Goal: Information Seeking & Learning: Learn about a topic

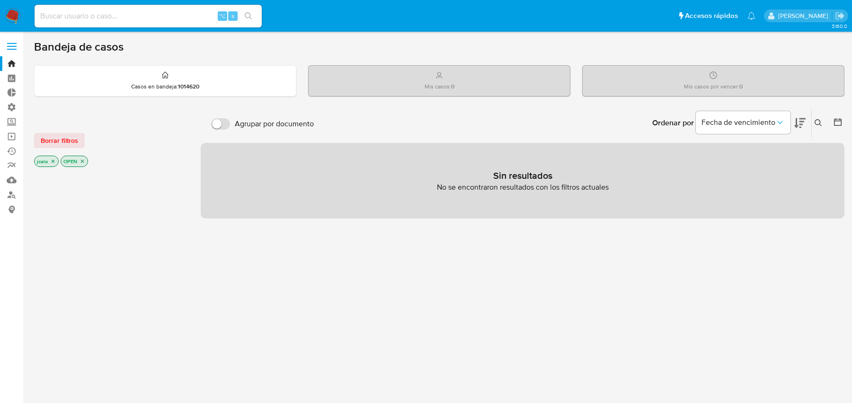
click at [53, 160] on icon "close-filter" at bounding box center [53, 162] width 6 height 6
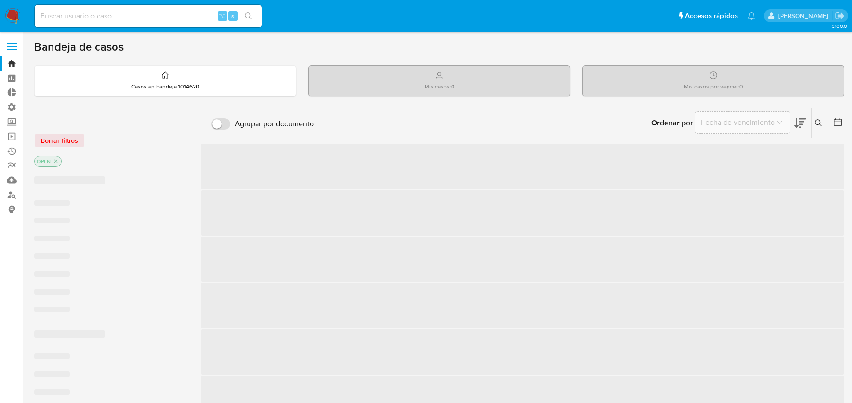
click at [52, 160] on p "OPEN" at bounding box center [48, 161] width 26 height 10
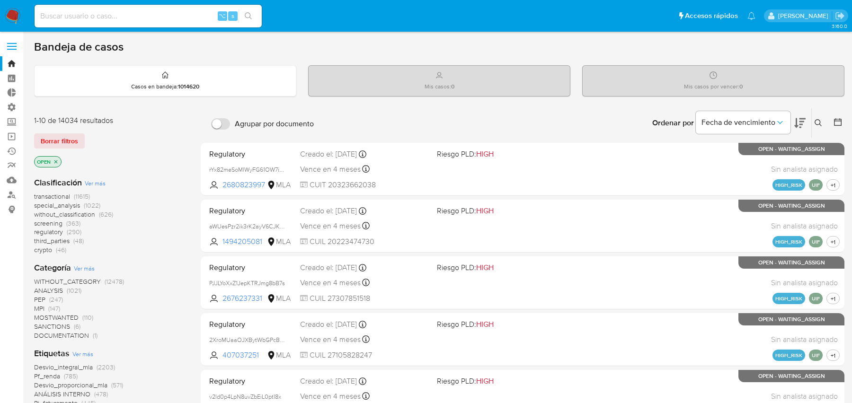
click at [56, 160] on icon "close-filter" at bounding box center [55, 161] width 3 height 3
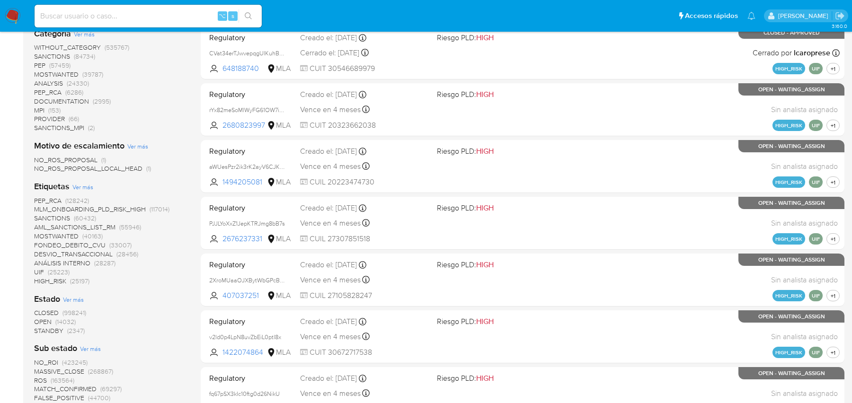
scroll to position [755, 0]
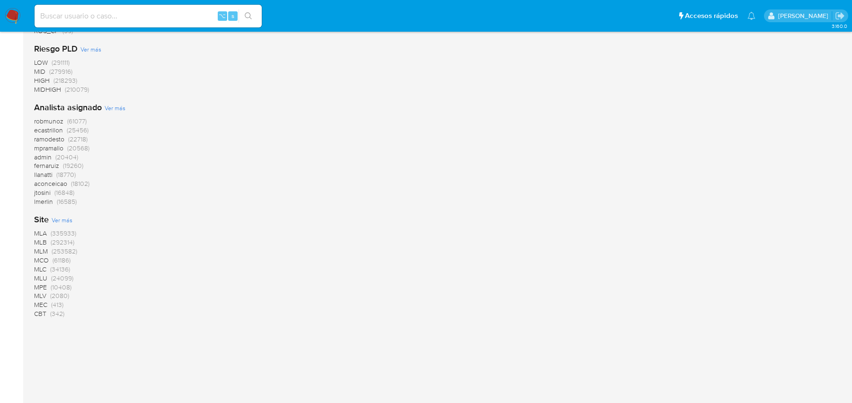
click at [46, 231] on span "MLA" at bounding box center [40, 233] width 13 height 9
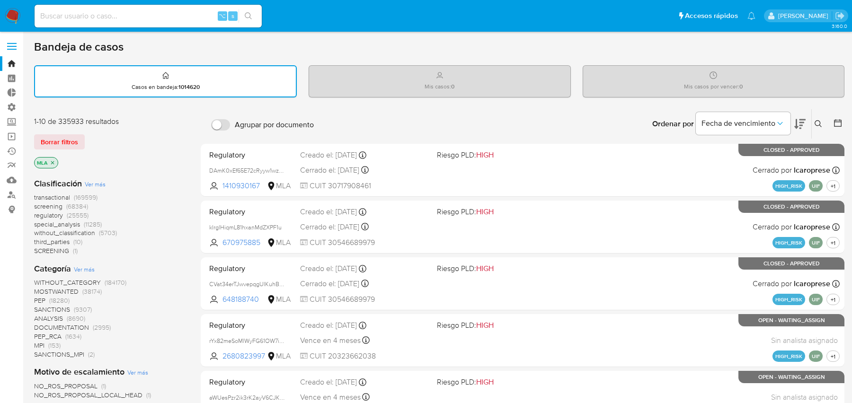
click at [53, 162] on icon "close-filter" at bounding box center [53, 163] width 6 height 6
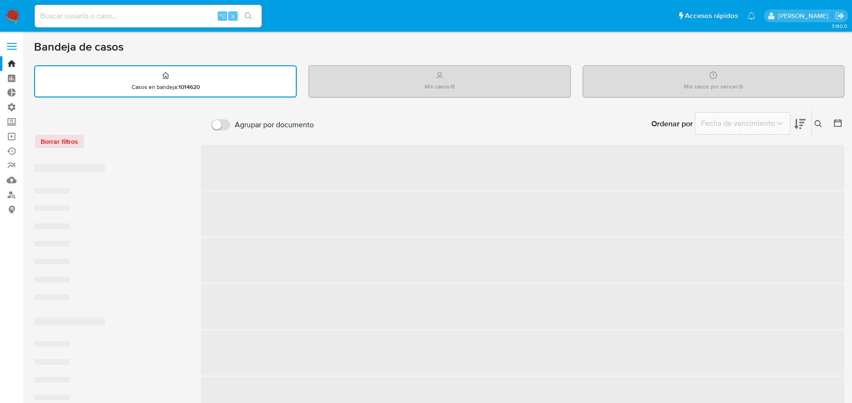
scroll to position [755, 0]
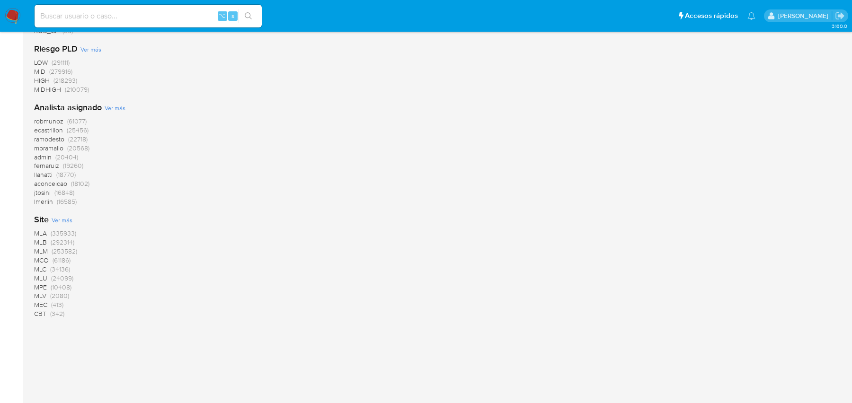
click at [41, 244] on span "MLB" at bounding box center [40, 242] width 13 height 9
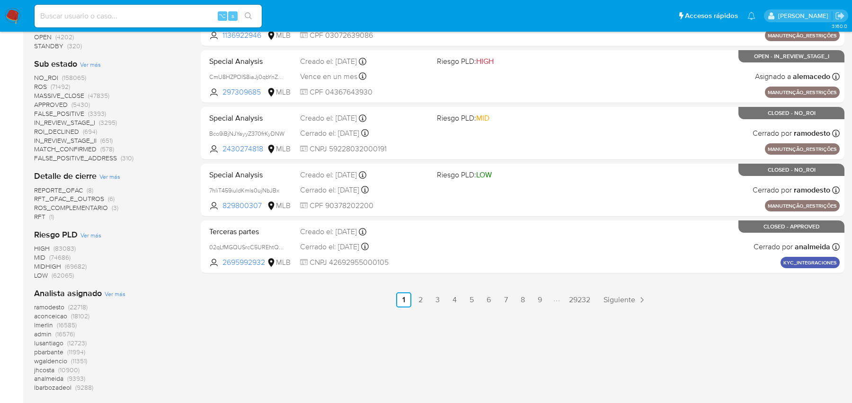
scroll to position [414, 0]
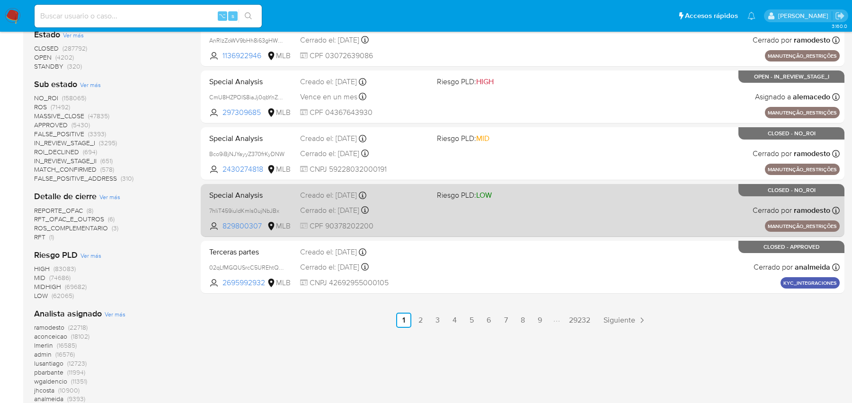
click at [376, 186] on div "Special Analysis 7hIiT459iuldKmls0ujNbJBx 829800307 MLB Riesgo PLD: LOW Creado …" at bounding box center [522, 210] width 634 height 48
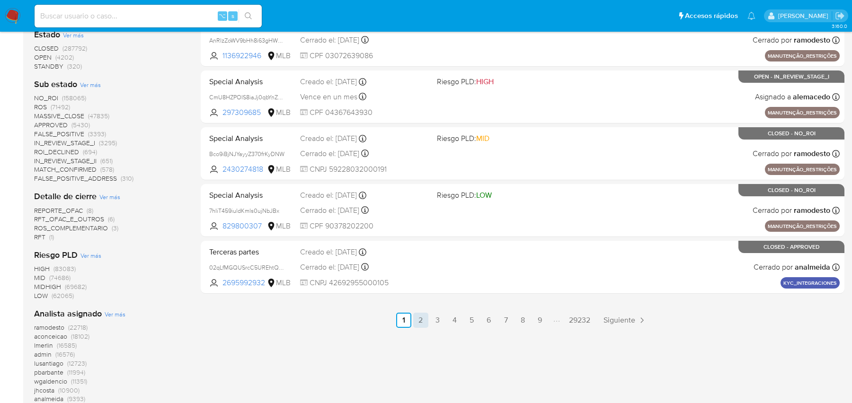
click at [420, 319] on link "2" at bounding box center [420, 320] width 15 height 15
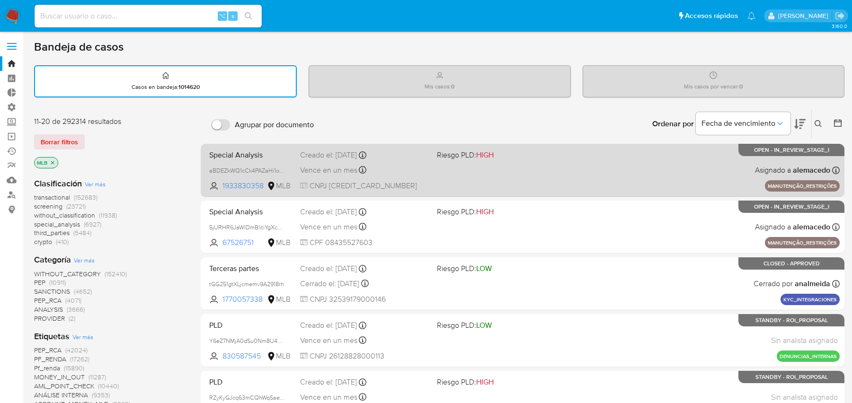
click at [397, 175] on div "Vence en un mes Vence el [DATE] 15:35:22" at bounding box center [364, 170] width 129 height 13
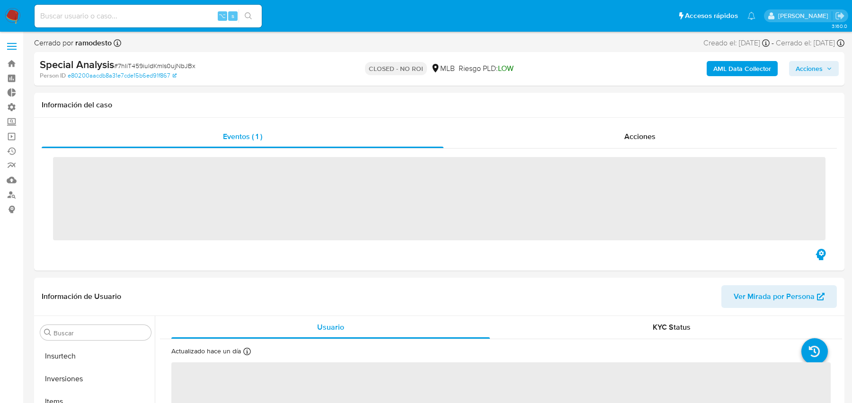
scroll to position [445, 0]
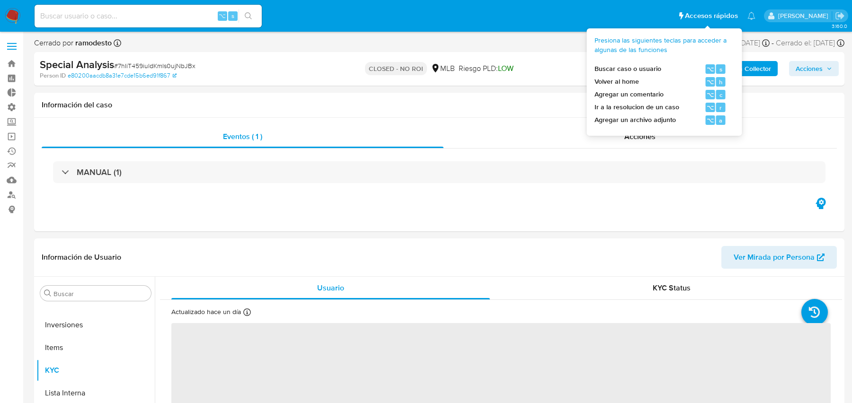
select select "10"
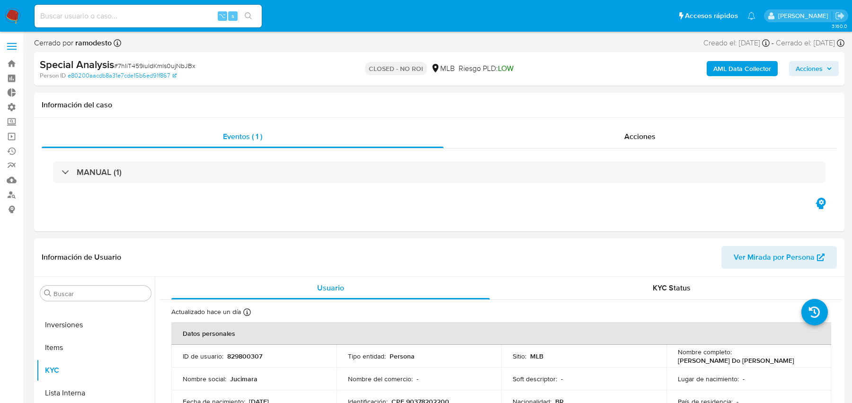
click at [740, 64] on b "AML Data Collector" at bounding box center [742, 68] width 58 height 15
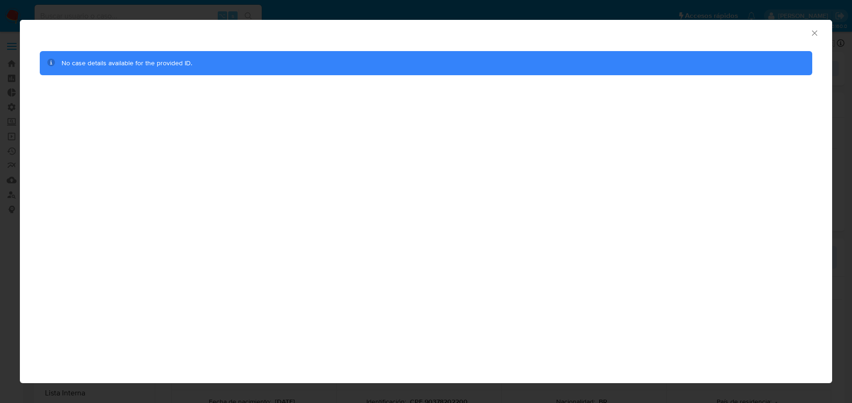
click at [810, 28] on icon "Cerrar ventana" at bounding box center [814, 32] width 9 height 9
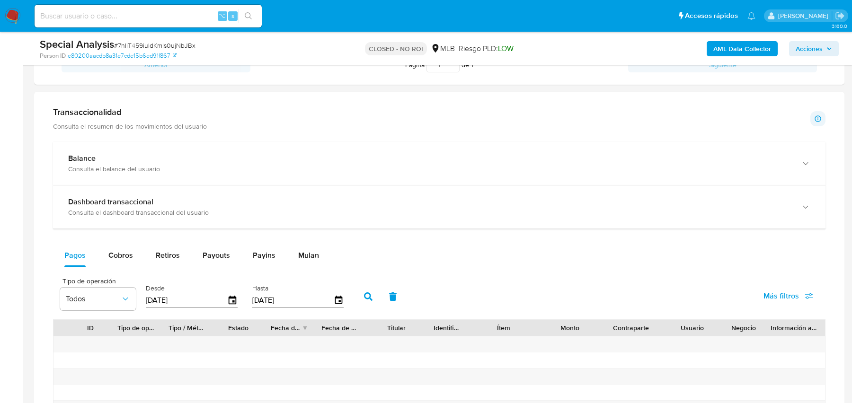
scroll to position [950, 0]
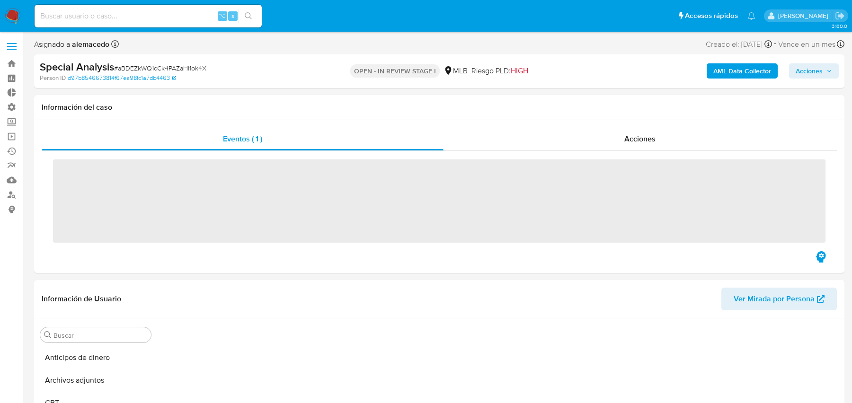
scroll to position [345, 0]
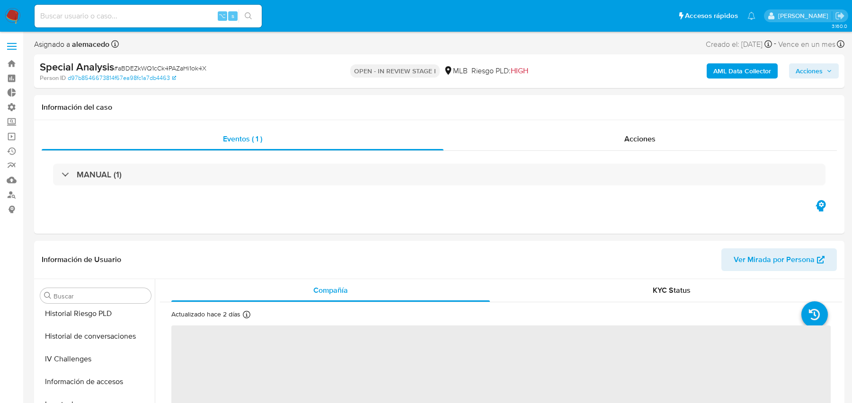
select select "10"
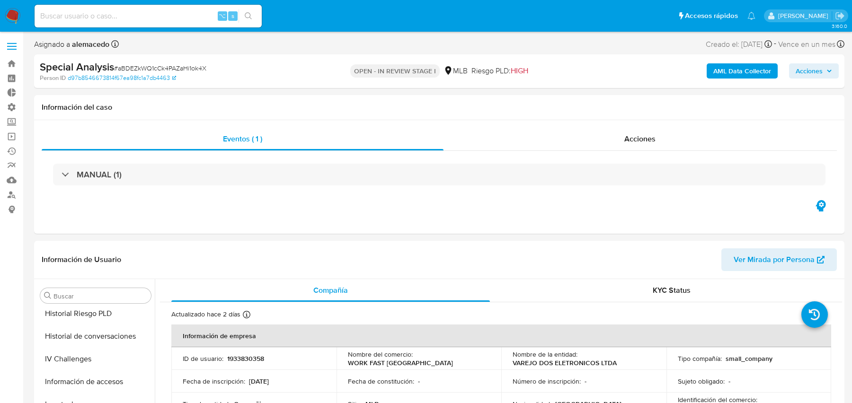
scroll to position [445, 0]
click at [725, 75] on b "AML Data Collector" at bounding box center [742, 70] width 58 height 15
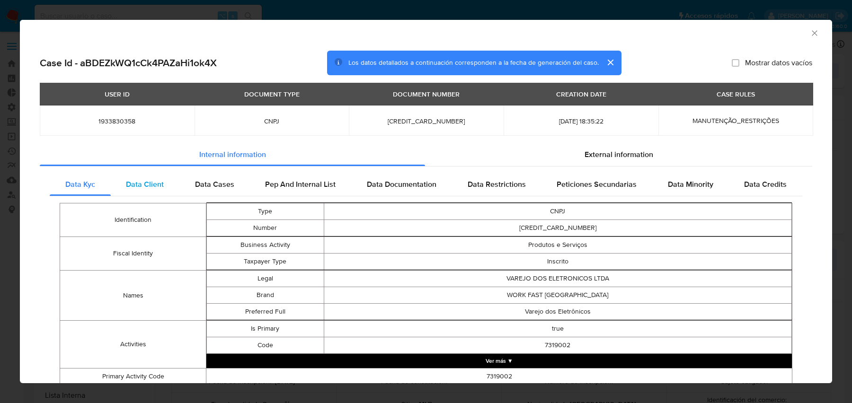
click at [174, 193] on div "Data Client" at bounding box center [145, 184] width 69 height 23
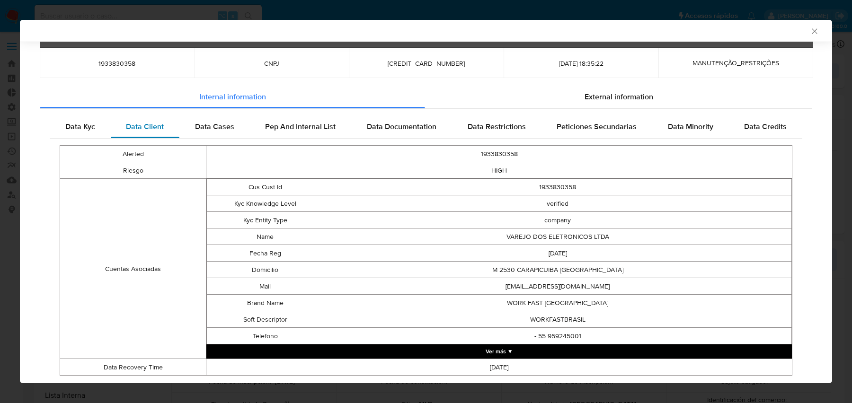
scroll to position [81, 0]
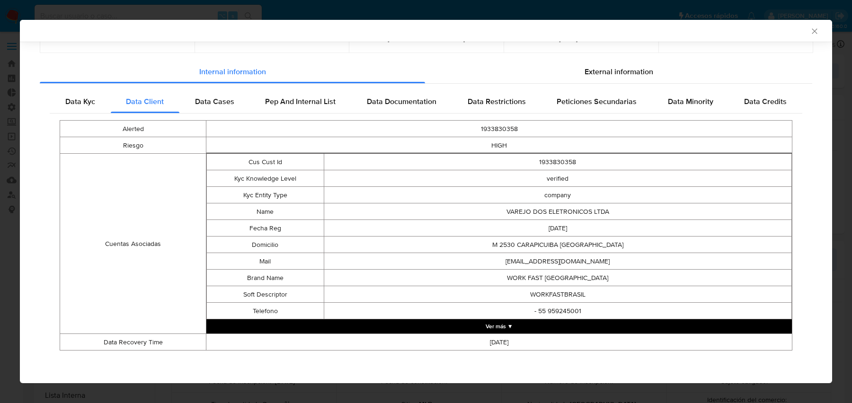
click at [305, 328] on button "Ver más ▼" at bounding box center [498, 326] width 585 height 14
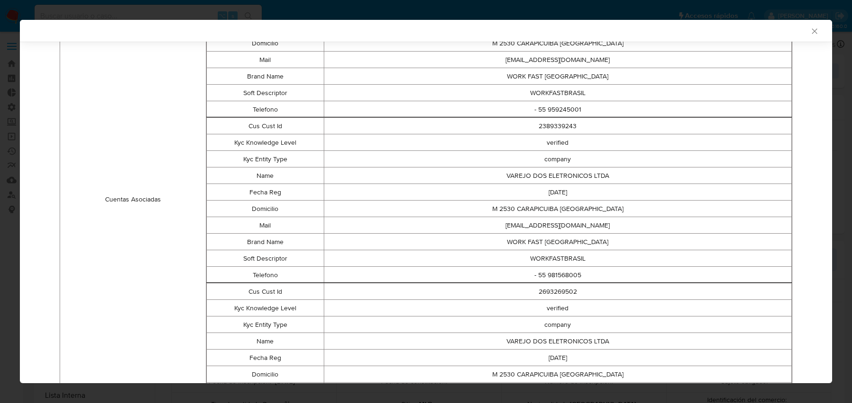
scroll to position [289, 0]
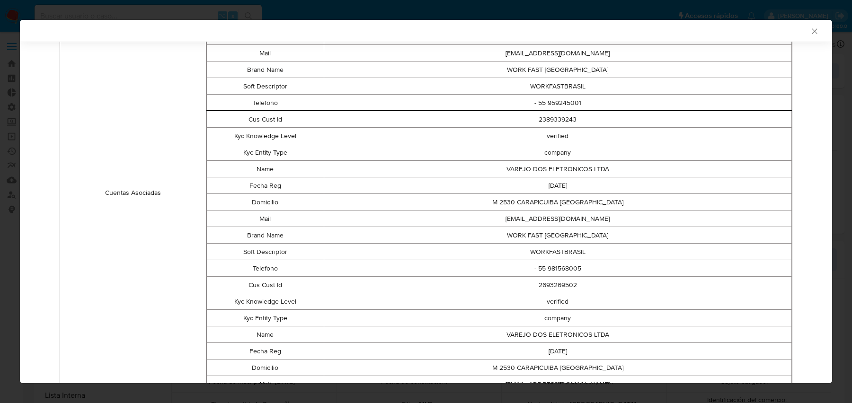
click at [262, 248] on td "Soft Descriptor" at bounding box center [265, 252] width 117 height 17
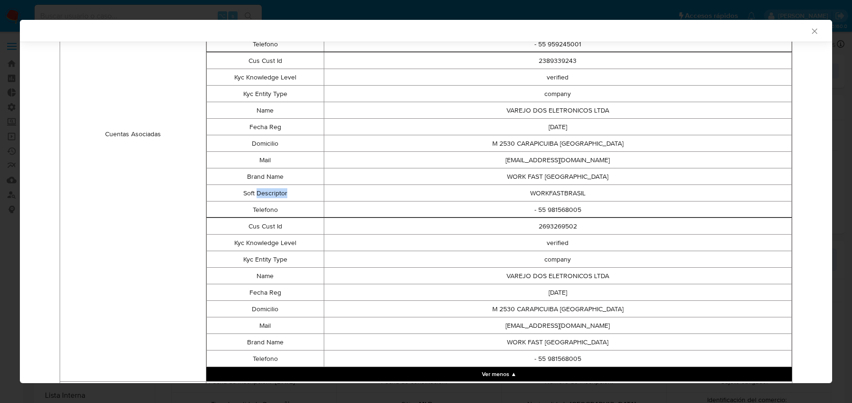
scroll to position [353, 0]
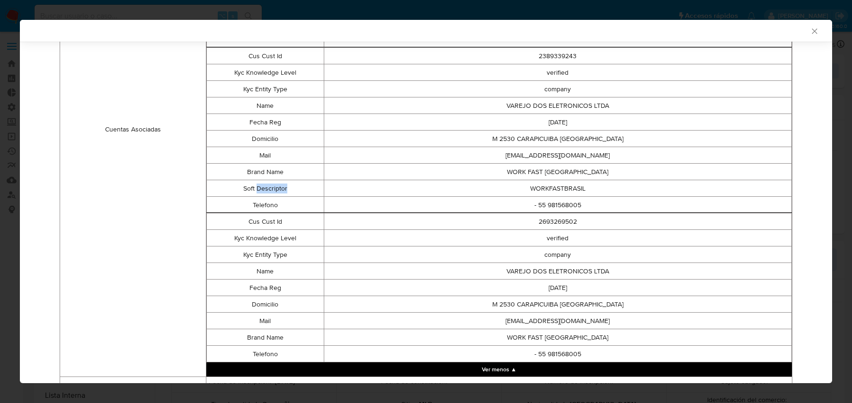
click at [262, 248] on td "Kyc Entity Type" at bounding box center [265, 255] width 117 height 17
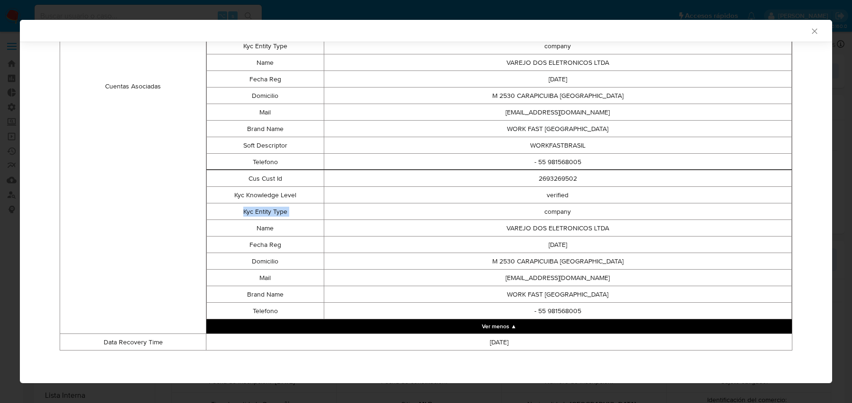
scroll to position [0, 0]
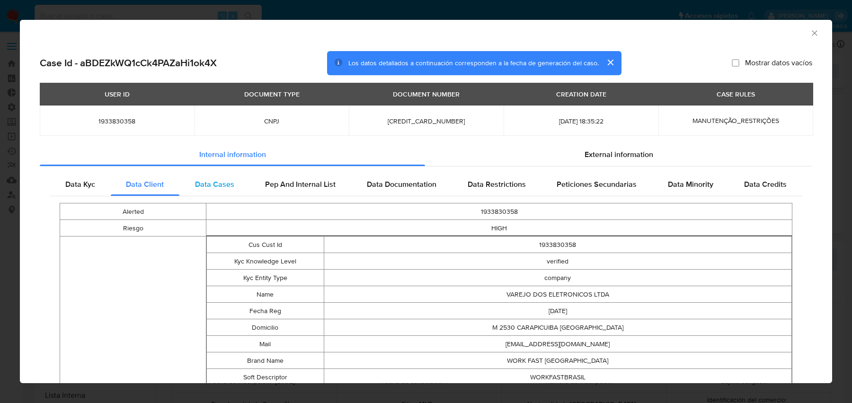
click at [238, 182] on div "Data Cases" at bounding box center [214, 184] width 71 height 23
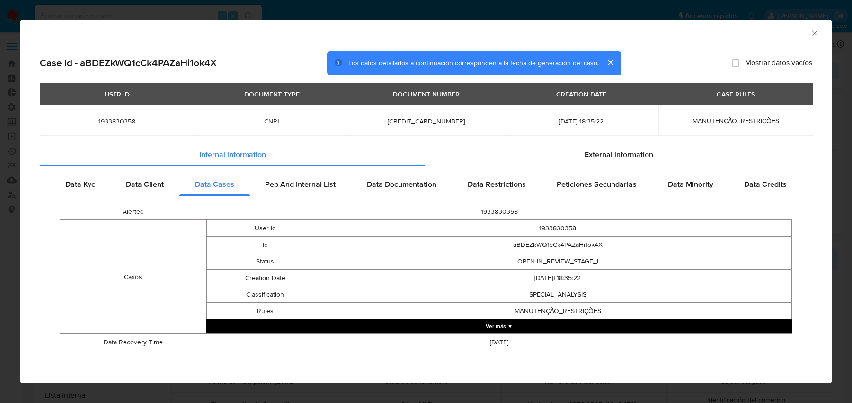
click at [463, 325] on button "Ver más ▼" at bounding box center [498, 326] width 585 height 14
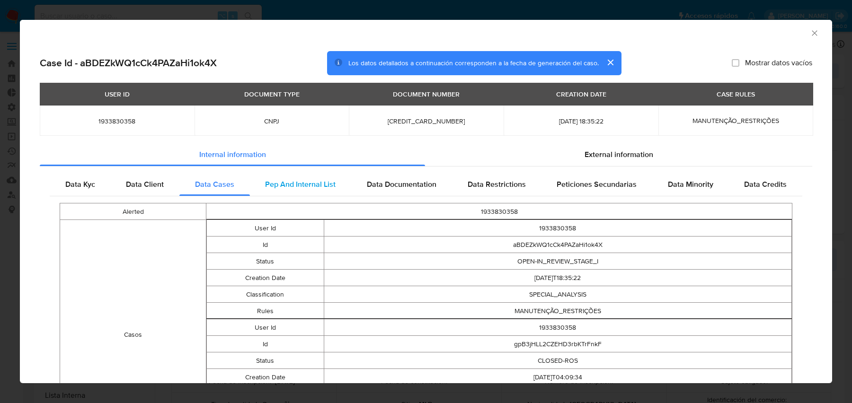
click at [303, 193] on div "Pep And Internal List" at bounding box center [301, 184] width 102 height 23
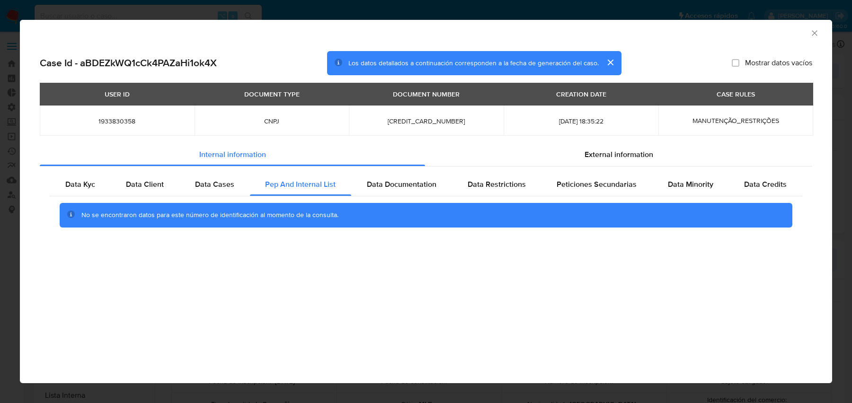
click at [382, 171] on div "Data Kyc Data Client Data Cases Pep And Internal List Data Documentation Data R…" at bounding box center [426, 204] width 772 height 74
click at [380, 176] on div "Data Documentation" at bounding box center [401, 184] width 101 height 23
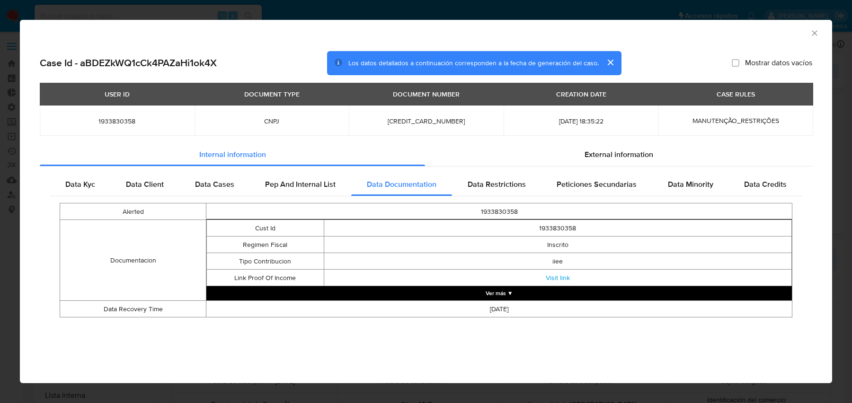
click at [453, 288] on button "Ver más ▼" at bounding box center [498, 293] width 585 height 14
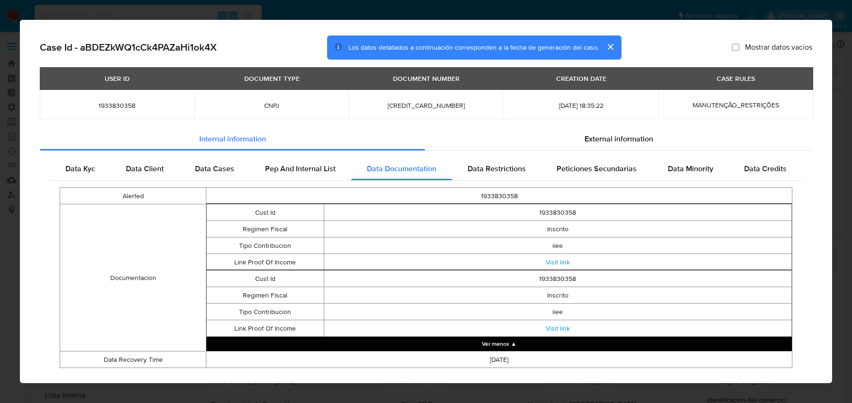
scroll to position [23, 0]
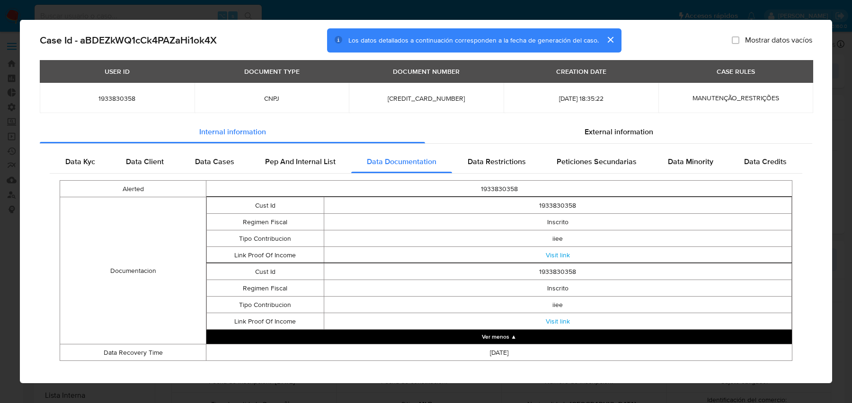
click at [548, 286] on td "Inscrito" at bounding box center [558, 288] width 468 height 17
click at [562, 301] on td "iiee" at bounding box center [558, 305] width 468 height 17
click at [494, 167] on div "Data Restrictions" at bounding box center [496, 161] width 89 height 23
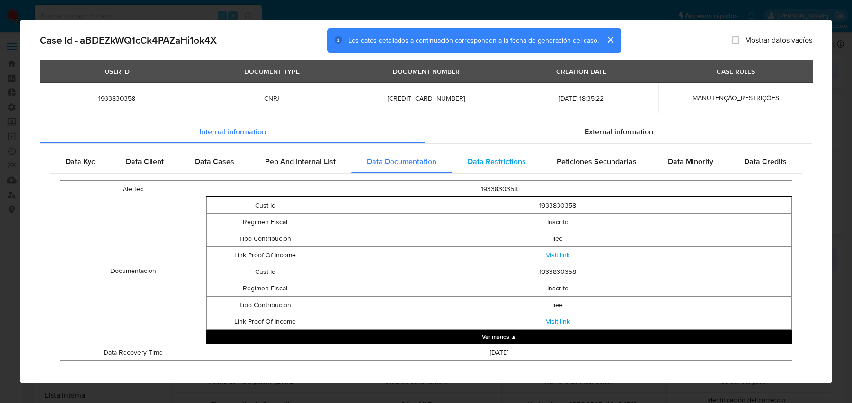
scroll to position [17, 0]
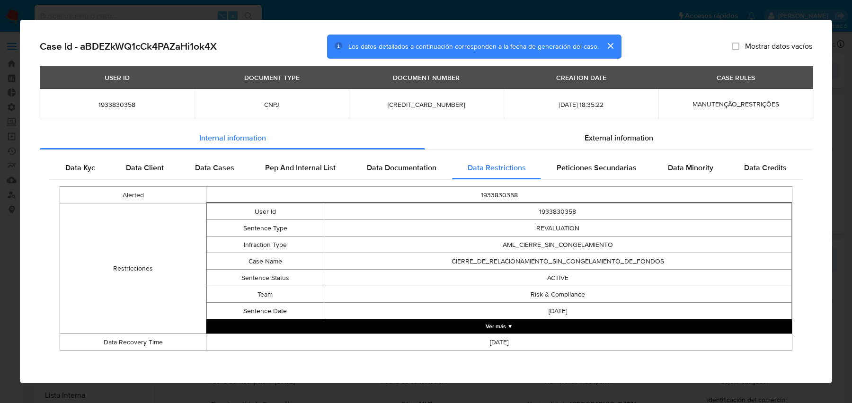
click at [559, 328] on button "Ver más ▼" at bounding box center [498, 326] width 585 height 14
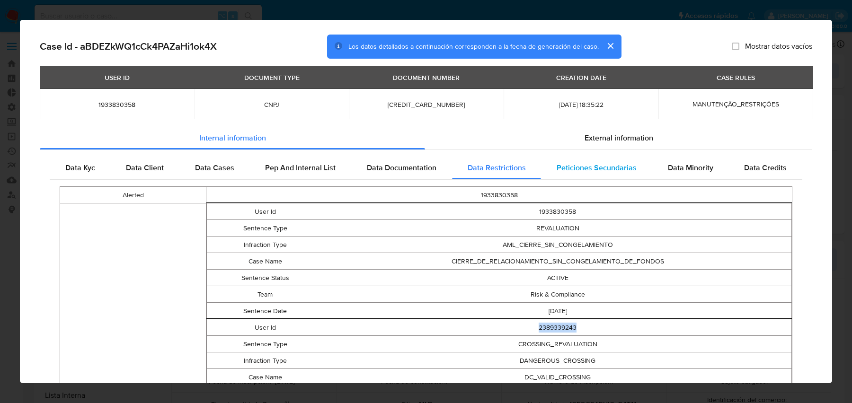
click at [591, 170] on span "Peticiones Secundarias" at bounding box center [596, 167] width 80 height 11
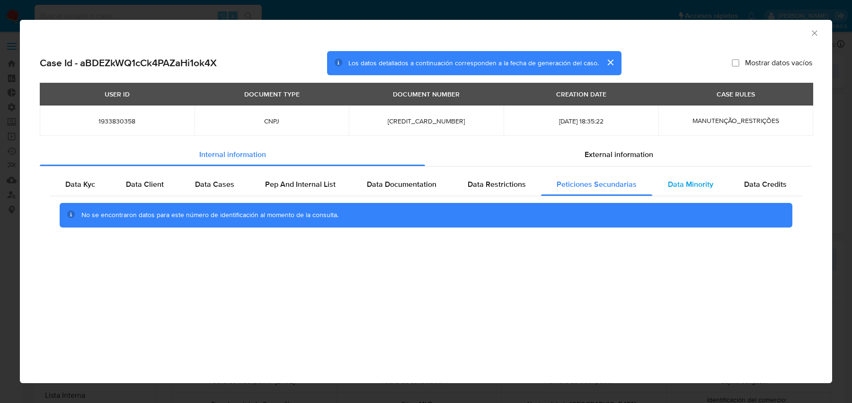
click at [679, 185] on span "Data Minority" at bounding box center [690, 184] width 45 height 11
click at [750, 182] on span "Data Credits" at bounding box center [765, 184] width 43 height 11
click at [678, 167] on div "Data Kyc Data Client Data Cases Pep And Internal List Data Documentation Data R…" at bounding box center [426, 204] width 772 height 74
click at [632, 156] on span "External information" at bounding box center [618, 154] width 69 height 11
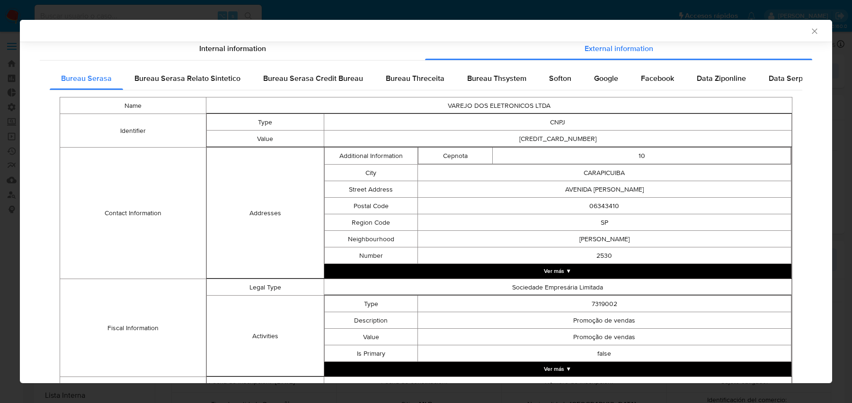
scroll to position [116, 0]
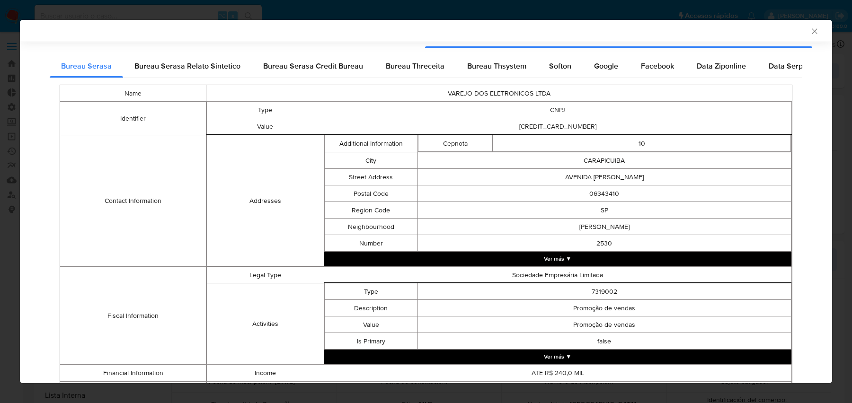
click at [431, 249] on td "2530" at bounding box center [603, 243] width 373 height 17
click at [427, 255] on button "Ver más ▼" at bounding box center [558, 259] width 468 height 14
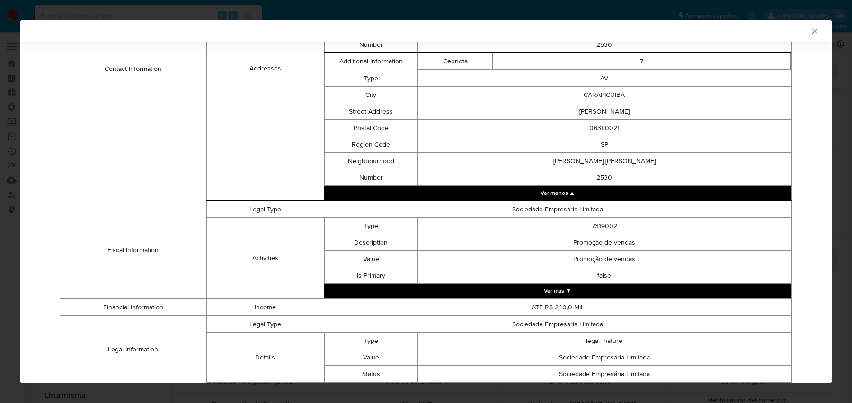
scroll to position [359, 0]
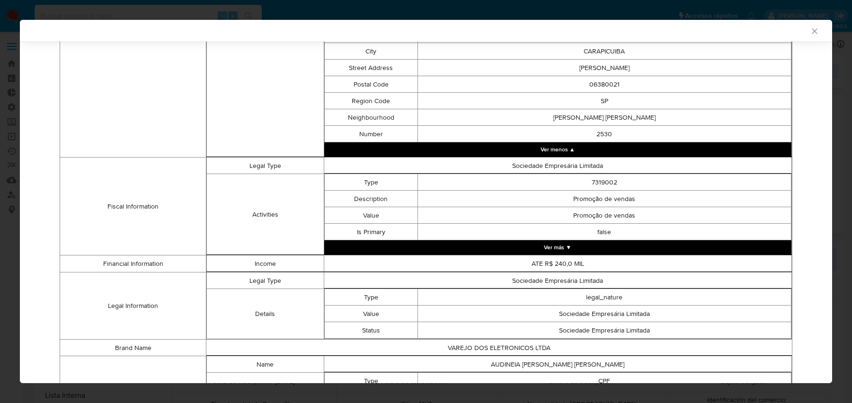
click at [519, 240] on button "Ver más ▼" at bounding box center [558, 247] width 468 height 14
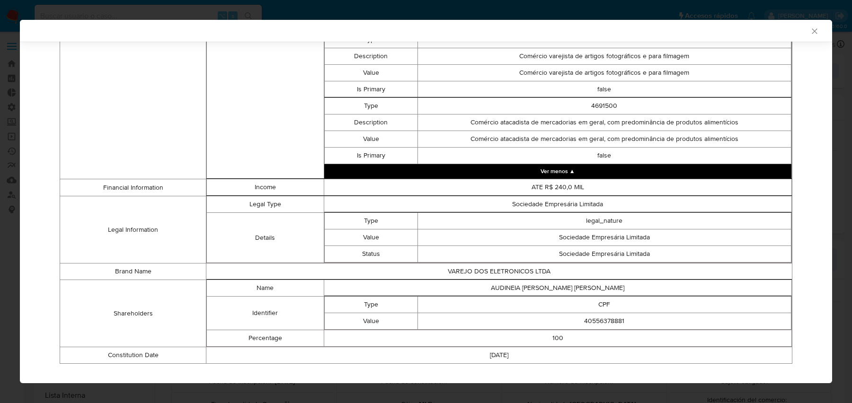
scroll to position [2033, 0]
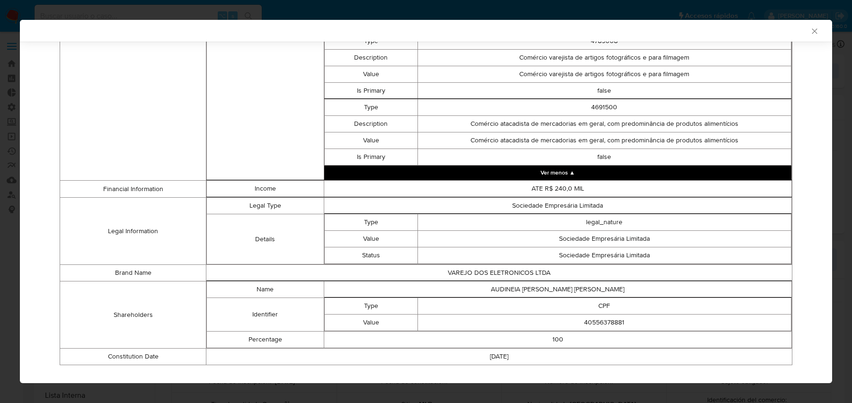
click at [125, 318] on td "Shareholders" at bounding box center [133, 315] width 146 height 67
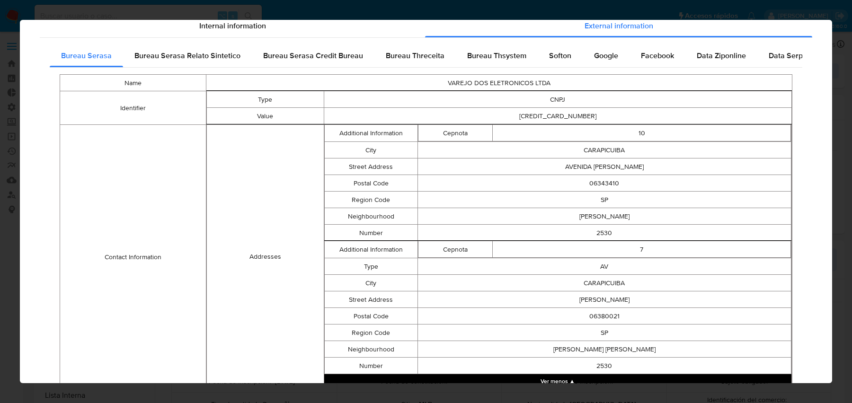
scroll to position [0, 0]
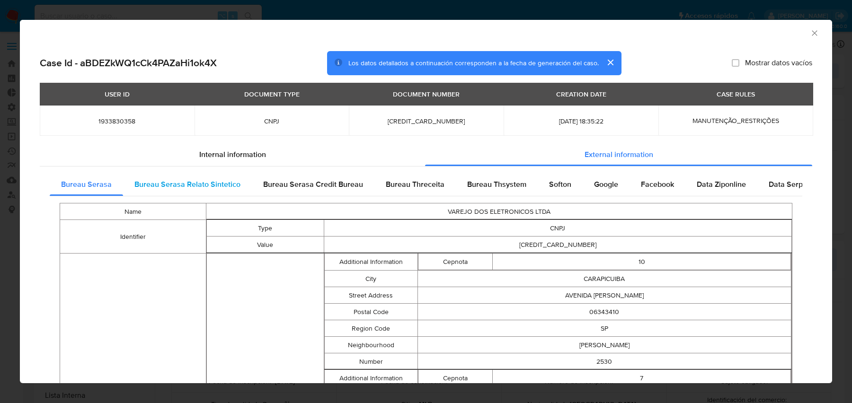
click at [177, 176] on div "Bureau Serasa Relato Sintetico" at bounding box center [187, 184] width 129 height 23
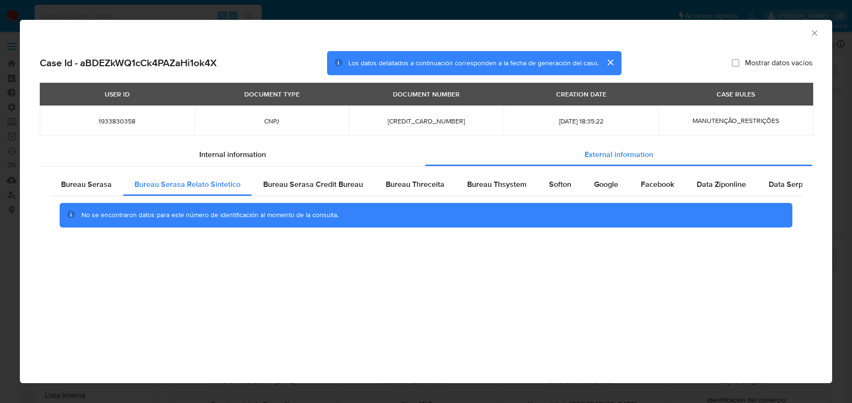
click at [300, 166] on div "Internal information External information Bureau Serasa Bureau Serasa Relato Si…" at bounding box center [426, 191] width 772 height 97
click at [301, 185] on span "Bureau Serasa Credit Bureau" at bounding box center [313, 184] width 100 height 11
click at [376, 177] on div "Bureau Threceita" at bounding box center [414, 184] width 81 height 23
click at [479, 184] on span "Bureau Thsystem" at bounding box center [496, 184] width 59 height 11
click at [563, 184] on span "Softon" at bounding box center [560, 184] width 22 height 11
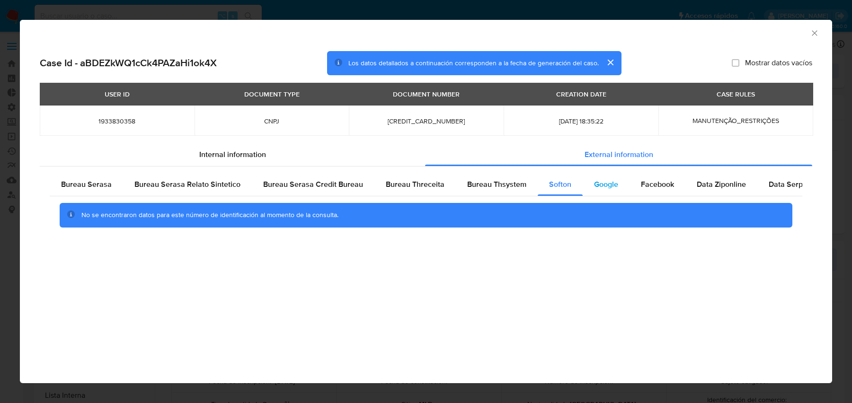
click at [600, 185] on span "Google" at bounding box center [606, 184] width 24 height 11
click at [658, 184] on span "Facebook" at bounding box center [657, 184] width 33 height 11
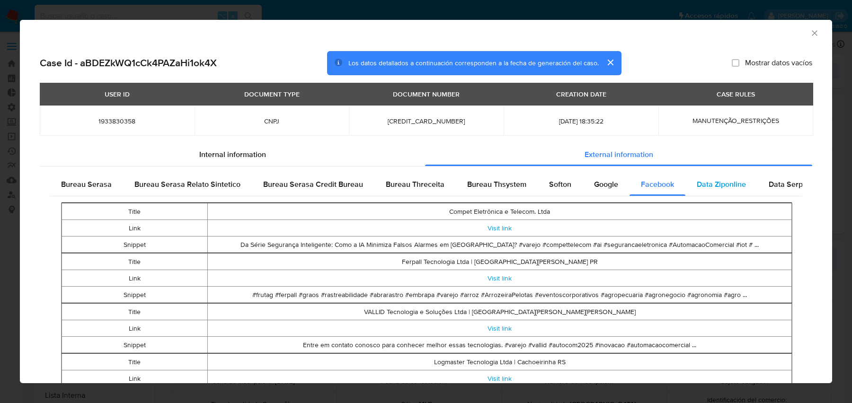
click at [702, 180] on span "Data Ziponline" at bounding box center [721, 184] width 49 height 11
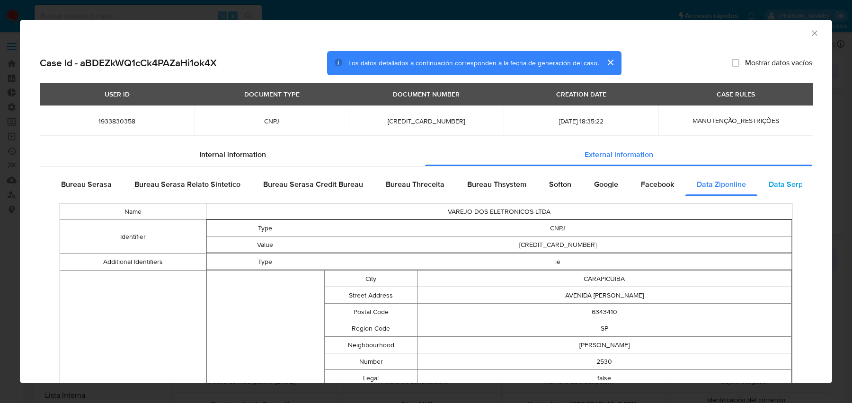
click at [775, 189] on span "Data Serpro Pf" at bounding box center [793, 184] width 50 height 11
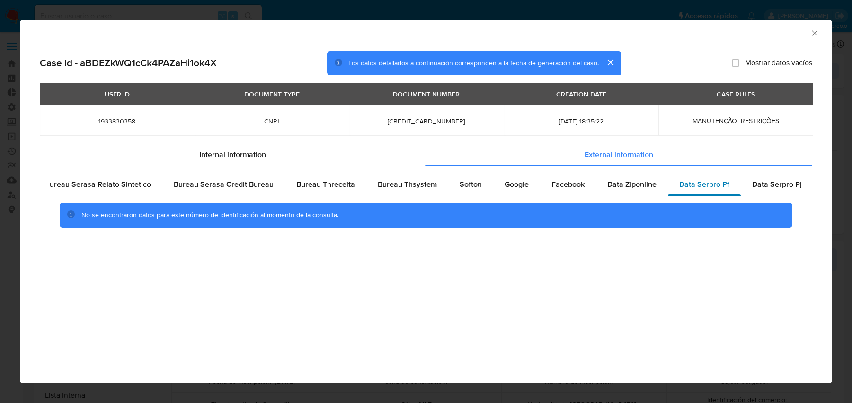
scroll to position [0, 94]
click at [775, 189] on span "Data Serpro Pj" at bounding box center [773, 184] width 50 height 11
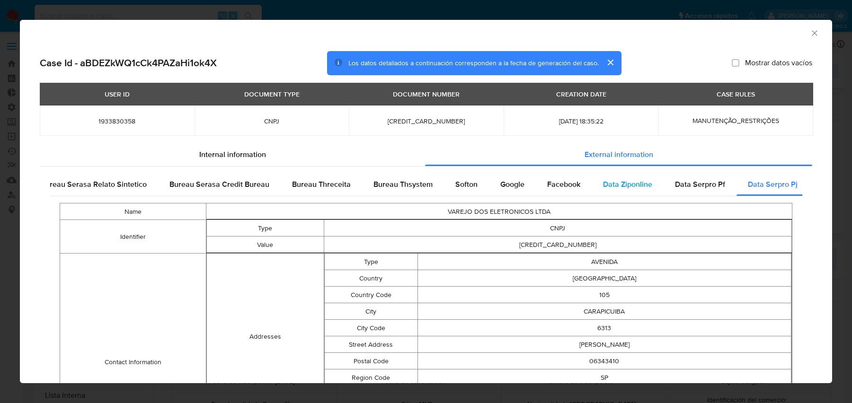
click at [642, 194] on div "Data Ziponline" at bounding box center [627, 184] width 72 height 23
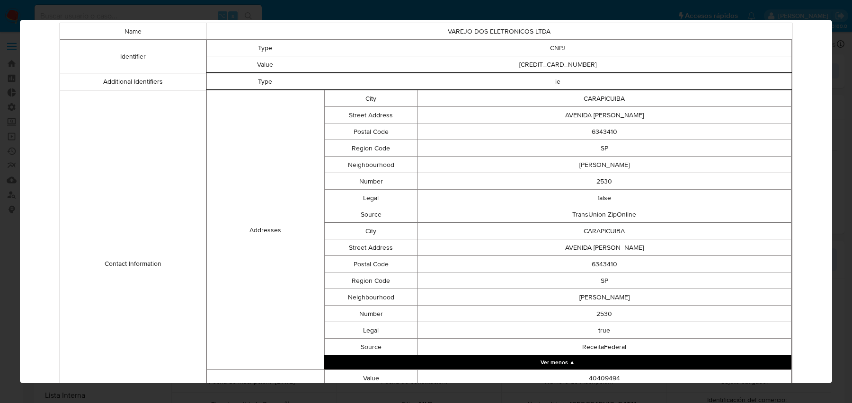
scroll to position [0, 0]
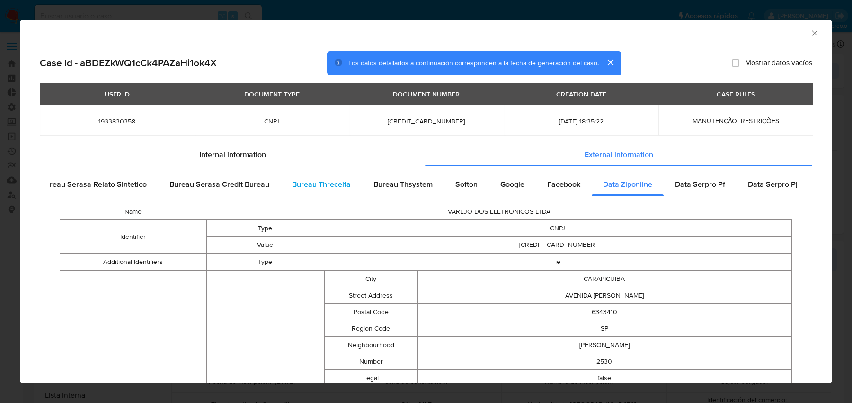
click at [284, 180] on div "Bureau Threceita" at bounding box center [321, 184] width 81 height 23
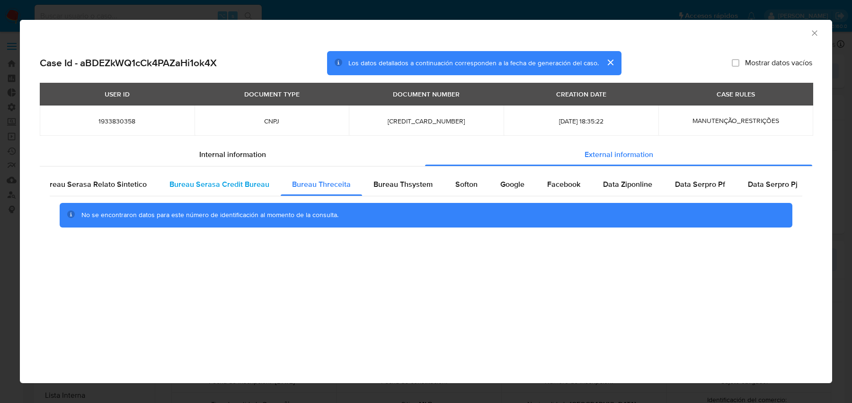
click at [238, 180] on span "Bureau Serasa Credit Bureau" at bounding box center [219, 184] width 100 height 11
click at [143, 184] on div "Bureau Serasa Relato Sintetico" at bounding box center [93, 184] width 129 height 23
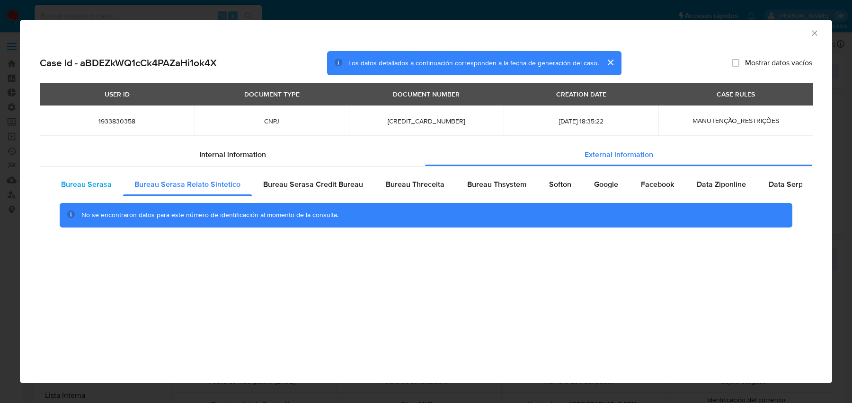
click at [109, 186] on span "Bureau Serasa" at bounding box center [86, 184] width 51 height 11
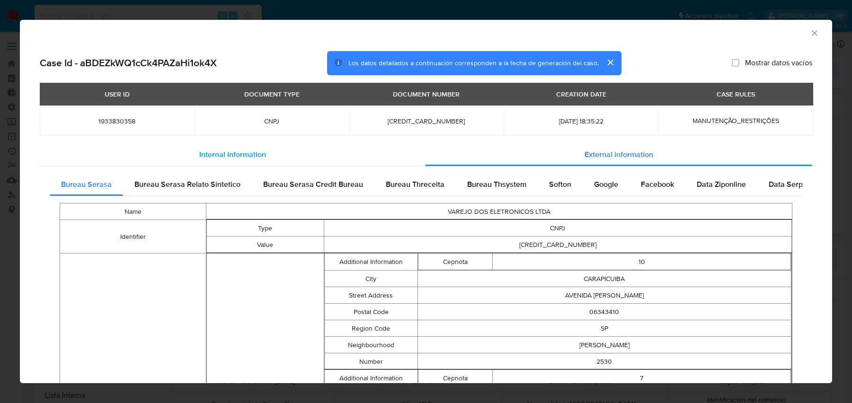
click at [134, 153] on div "Internal information" at bounding box center [232, 154] width 385 height 23
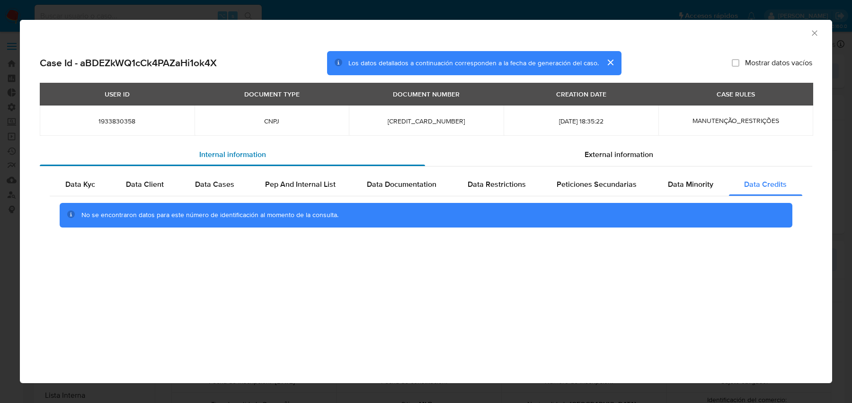
click at [286, 151] on div "Internal information" at bounding box center [232, 154] width 385 height 23
